Goal: Find specific page/section: Find specific page/section

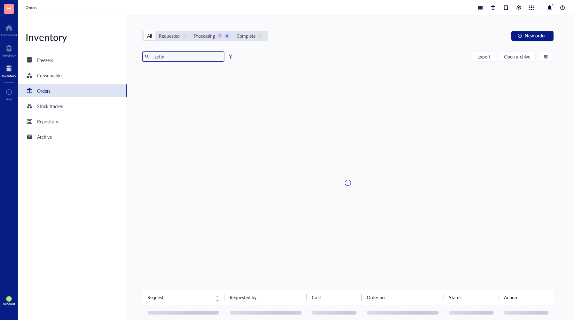
click at [10, 10] on span "H" at bounding box center [9, 8] width 4 height 8
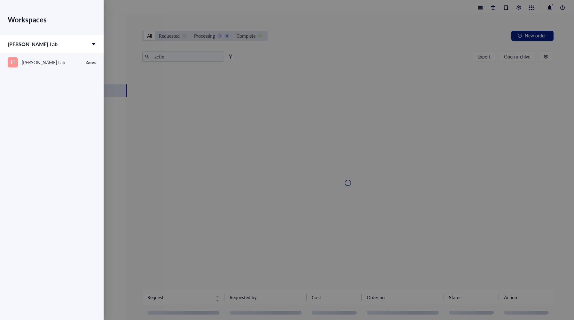
click at [128, 37] on div at bounding box center [287, 160] width 574 height 320
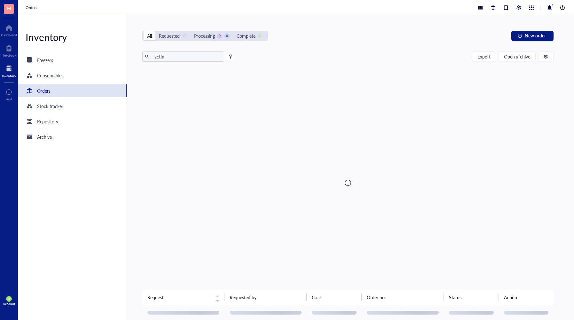
click at [73, 172] on div "Inventory Freezers Consumables Orders Stock tracker Repository Archive" at bounding box center [72, 167] width 109 height 305
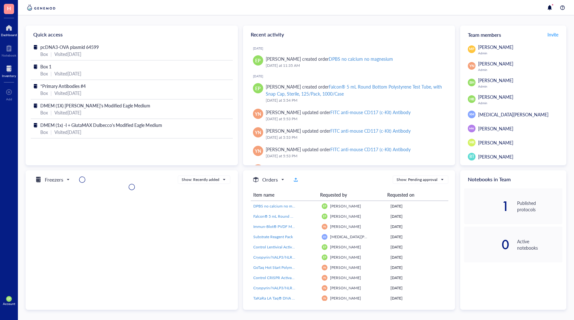
click at [7, 72] on div at bounding box center [9, 69] width 14 height 10
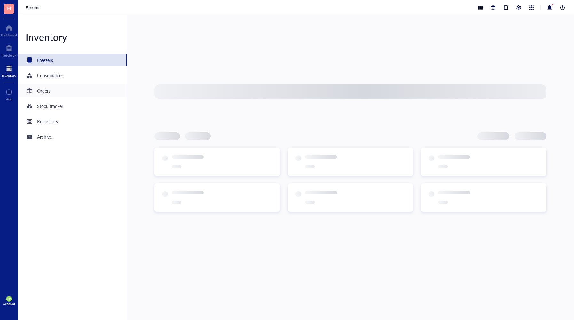
click at [43, 94] on div "Orders" at bounding box center [43, 90] width 13 height 7
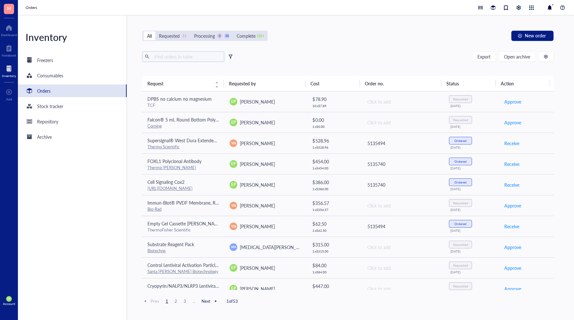
click at [183, 61] on input "text" at bounding box center [187, 57] width 70 height 10
type input "actin"
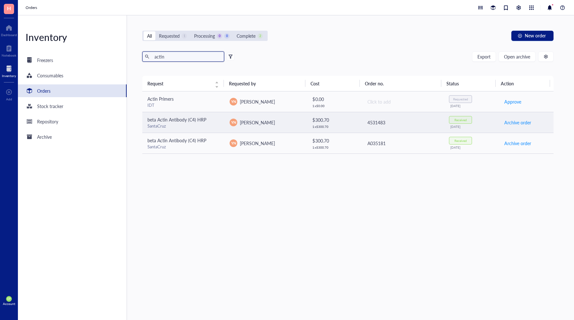
click at [169, 130] on td "beta Actin Antibody (C4) HRP SantaCruz" at bounding box center [183, 122] width 82 height 21
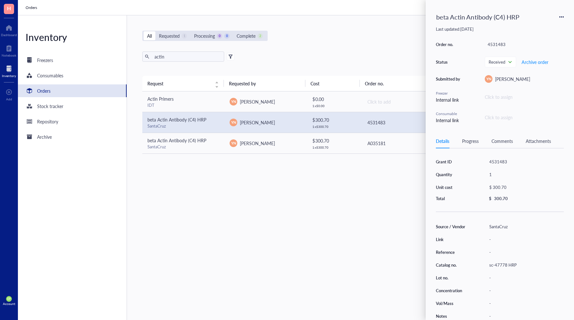
scroll to position [3, 0]
